Goal: Complete application form

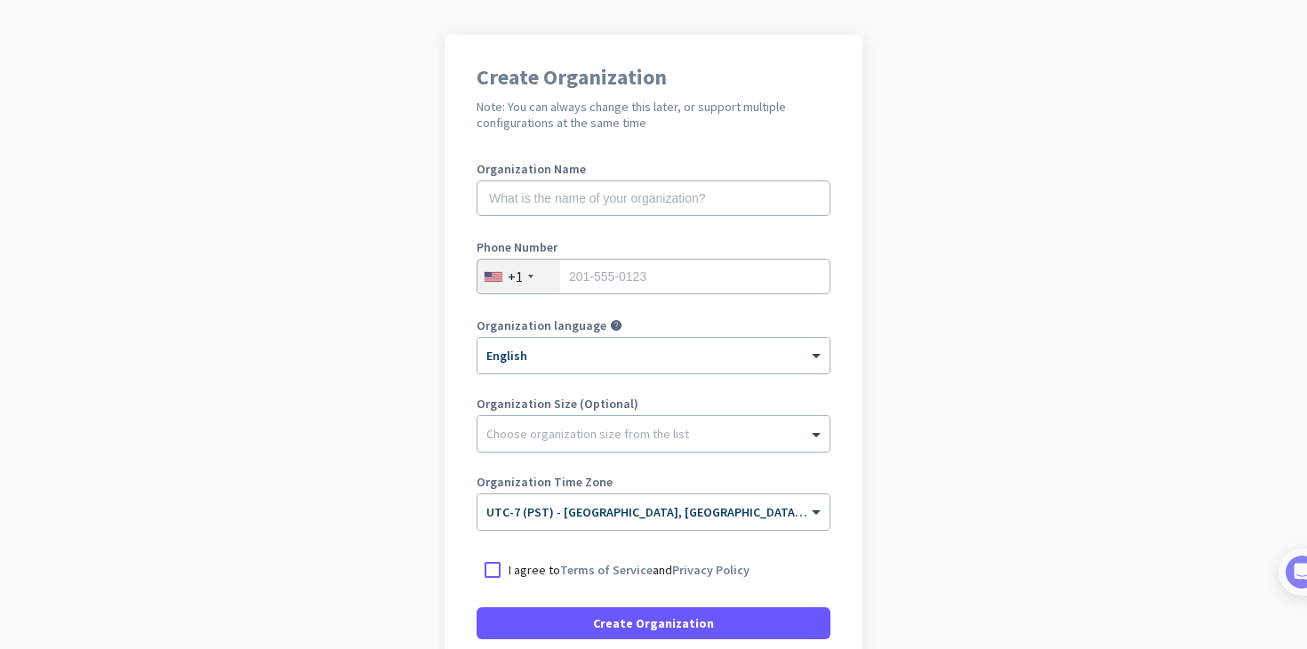
scroll to position [100, 0]
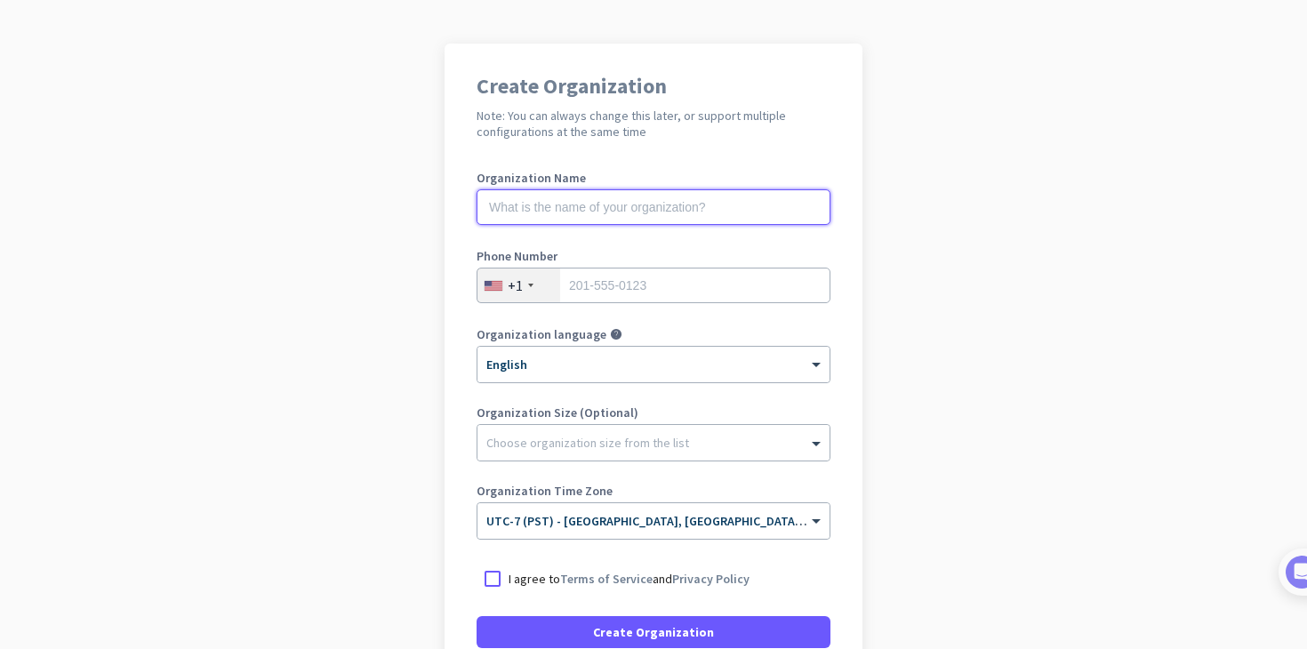
click at [566, 212] on input "text" at bounding box center [654, 207] width 354 height 36
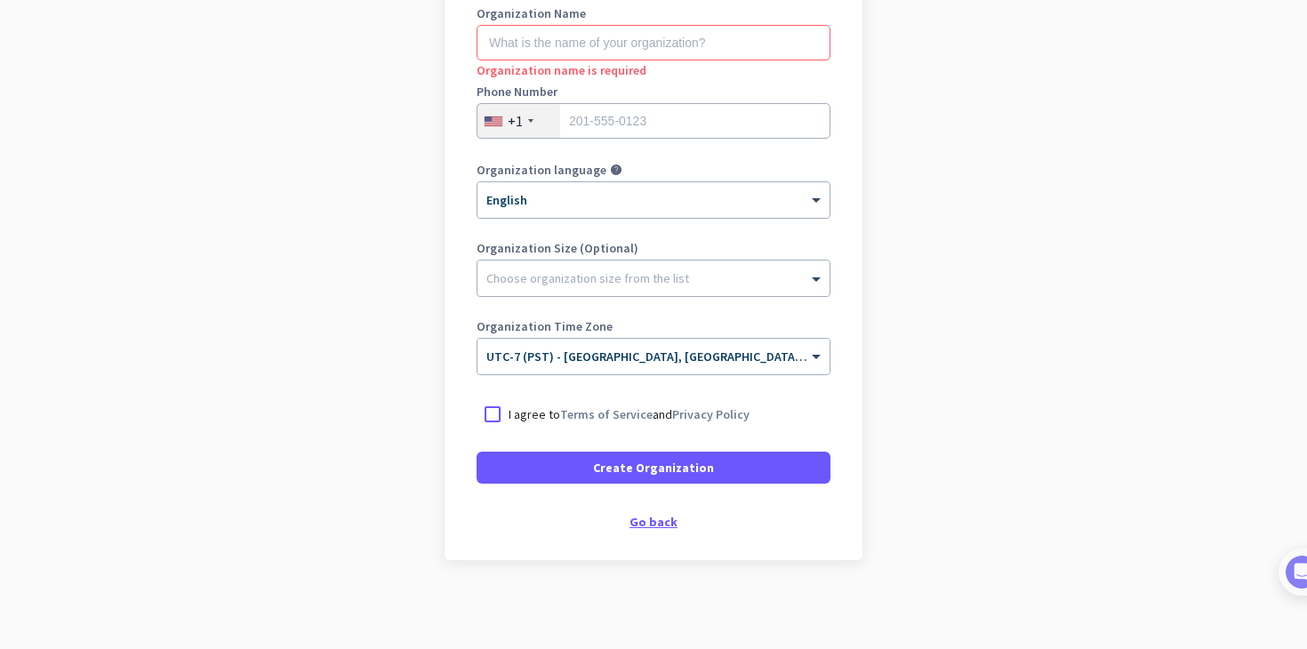
click at [640, 523] on div "Go back" at bounding box center [654, 522] width 354 height 12
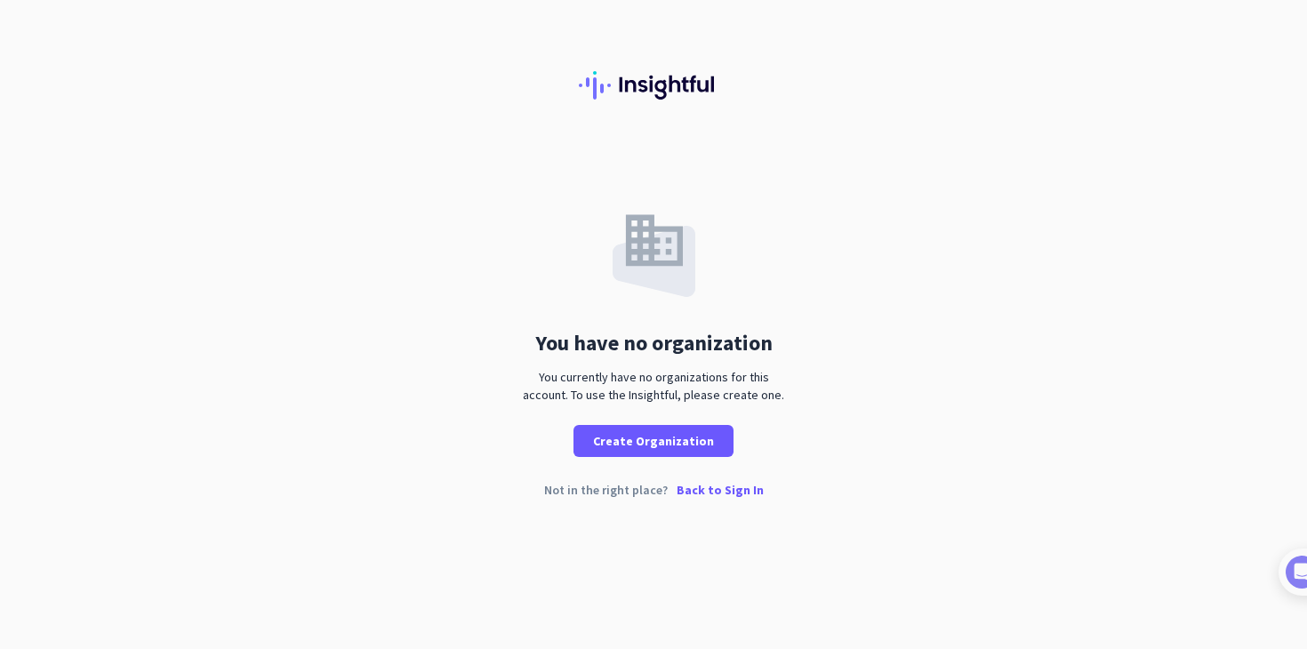
click at [703, 487] on p "Back to Sign In" at bounding box center [720, 490] width 87 height 12
